Goal: Navigation & Orientation: Find specific page/section

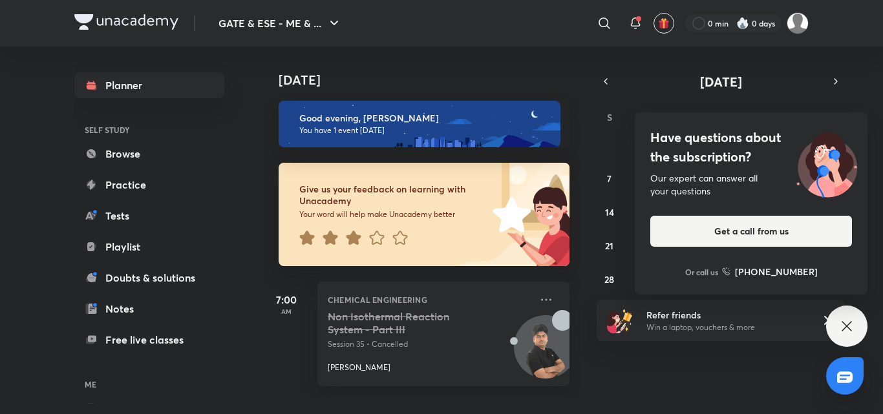
click at [838, 324] on div "Have questions about the subscription? Our expert can answer all your questions…" at bounding box center [846, 326] width 41 height 41
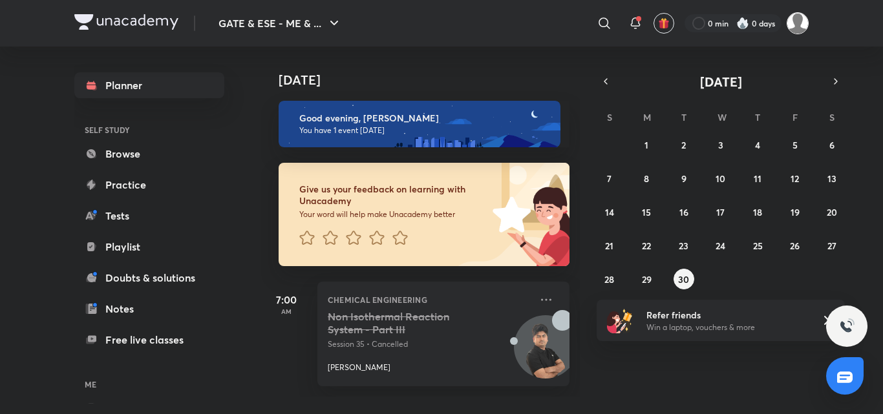
click at [803, 20] on img at bounding box center [798, 23] width 22 height 22
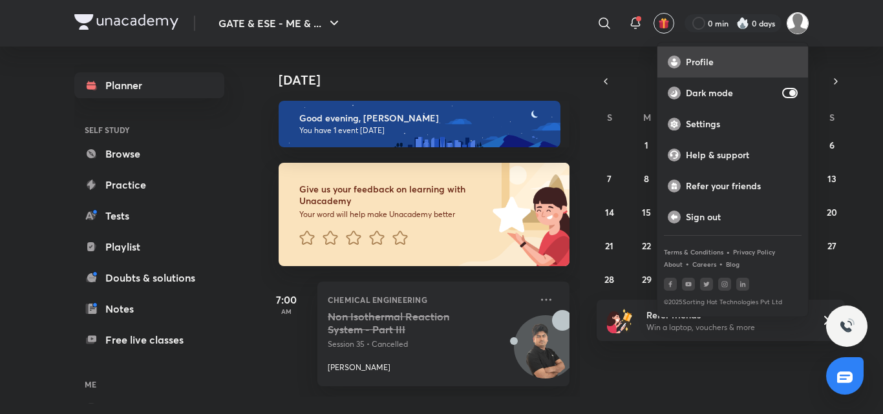
click at [717, 58] on p "Profile" at bounding box center [742, 62] width 112 height 12
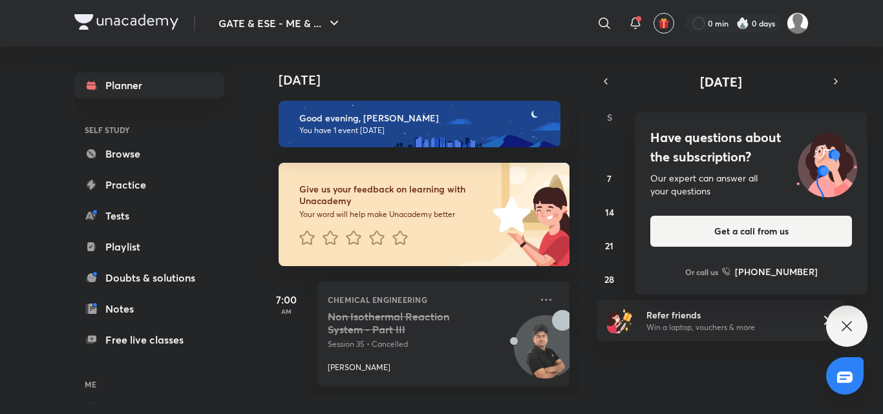
click at [843, 332] on icon at bounding box center [847, 327] width 16 height 16
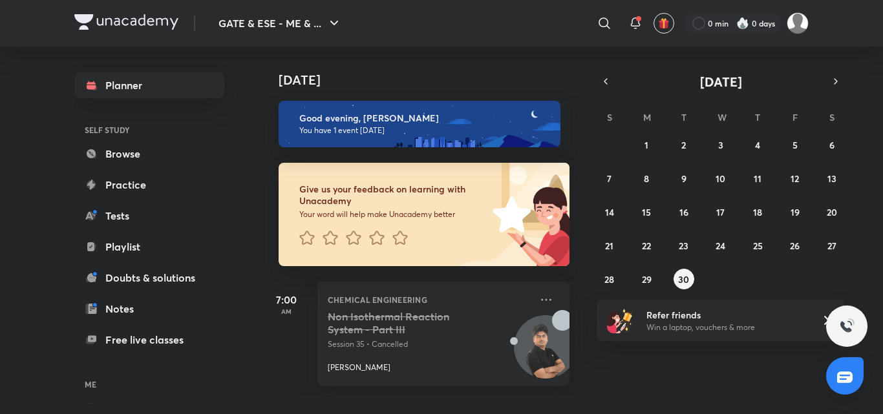
click at [790, 376] on div "[DATE] Good evening, [PERSON_NAME] You have 1 event [DATE] Give us your feedbac…" at bounding box center [571, 222] width 620 height 350
